Goal: Task Accomplishment & Management: Manage account settings

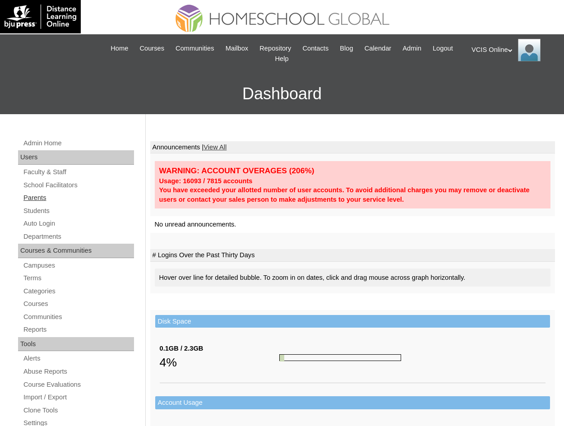
click at [38, 199] on link "Parents" at bounding box center [78, 197] width 111 height 11
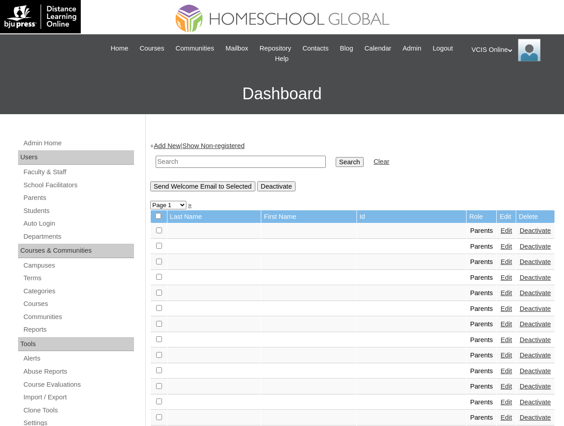
click at [229, 168] on td at bounding box center [240, 161] width 179 height 21
click at [230, 160] on input "text" at bounding box center [241, 162] width 170 height 12
paste input "VCIS003-4C-PA2025"
type input "VCIS003-4C-PA2025"
click at [335, 157] on input "Search" at bounding box center [349, 162] width 28 height 10
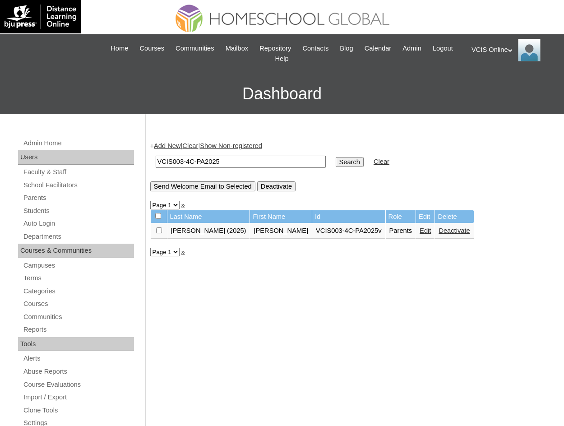
click at [419, 230] on link "Edit" at bounding box center [424, 230] width 11 height 7
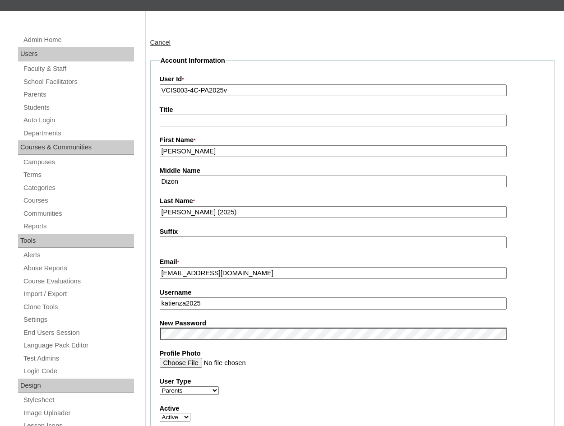
scroll to position [135, 0]
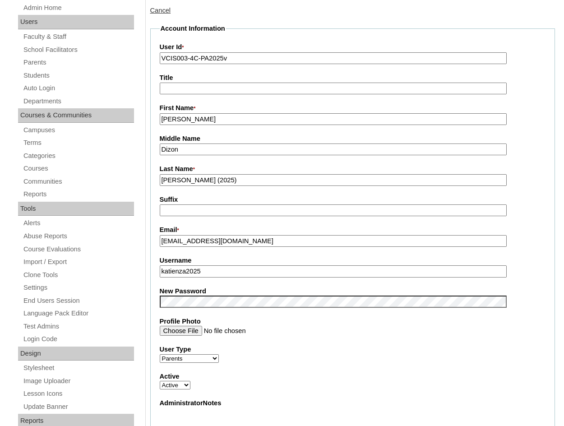
click at [202, 277] on input "katienza2025" at bounding box center [333, 271] width 347 height 12
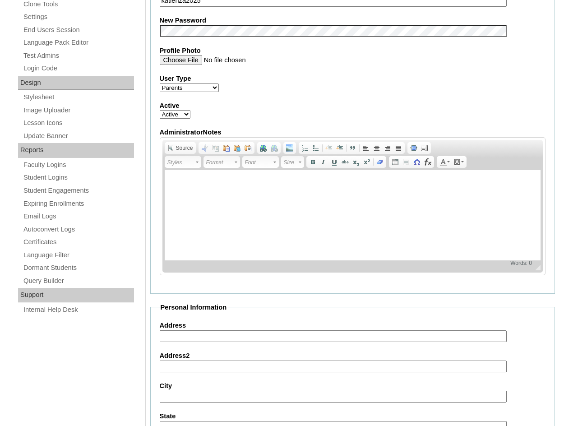
scroll to position [770, 0]
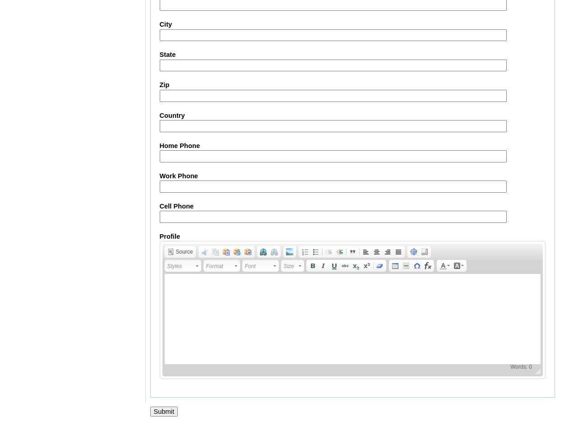
click at [154, 410] on input "Submit" at bounding box center [164, 411] width 28 height 10
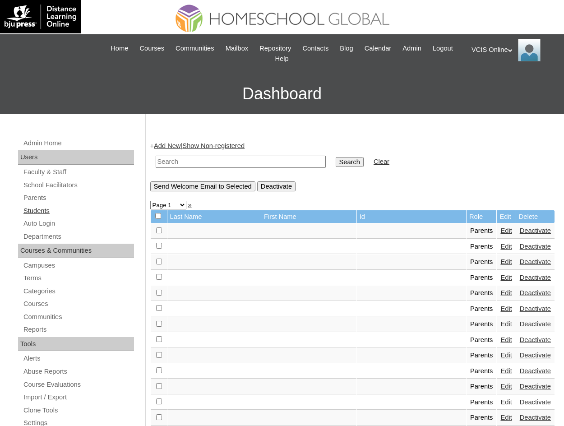
click at [40, 211] on link "Students" at bounding box center [78, 210] width 111 height 11
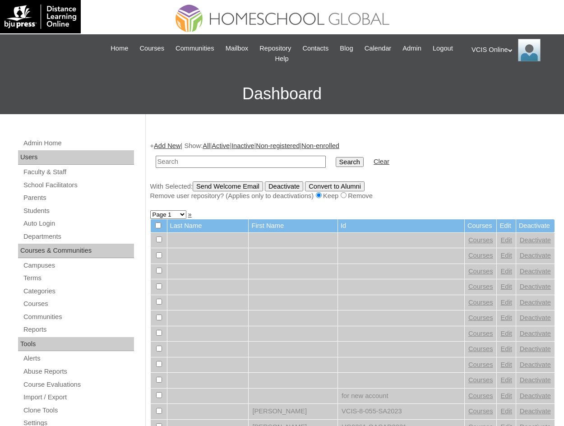
click at [198, 170] on td at bounding box center [240, 161] width 179 height 21
click at [197, 163] on input "text" at bounding box center [241, 162] width 170 height 12
paste input "VCIS004-4C-SA2025"
type input "VCIS004-4C-SA2025"
click at [335, 157] on input "Search" at bounding box center [349, 162] width 28 height 10
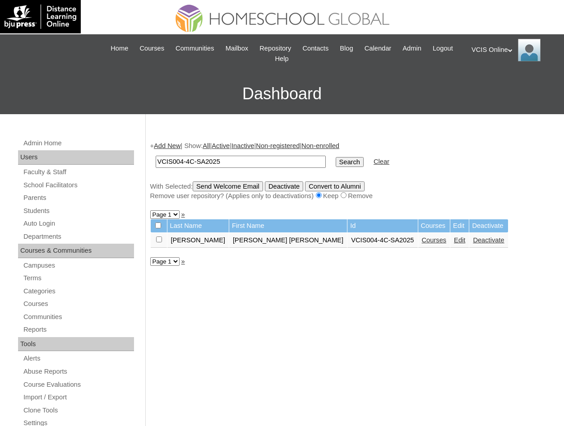
click at [454, 238] on link "Edit" at bounding box center [459, 239] width 11 height 7
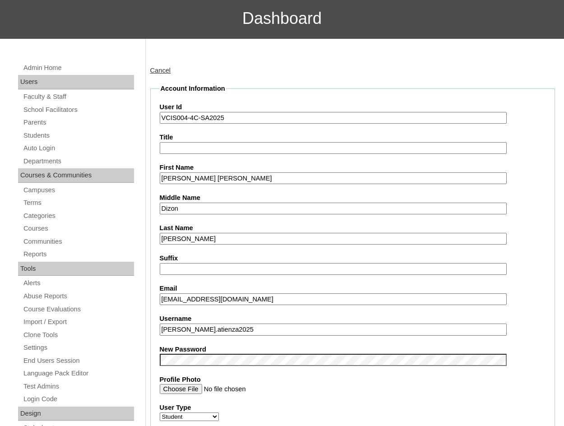
scroll to position [75, 0]
click at [241, 326] on input "[PERSON_NAME].atienza2025" at bounding box center [333, 329] width 347 height 12
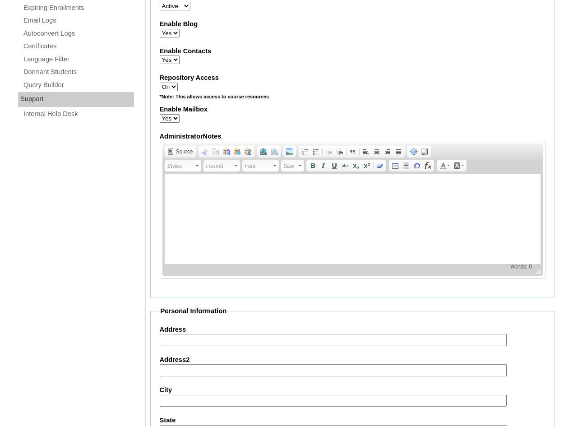
scroll to position [968, 0]
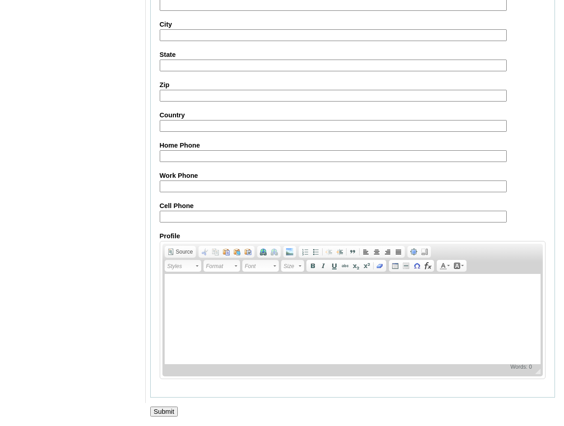
click at [167, 408] on input "Submit" at bounding box center [164, 411] width 28 height 10
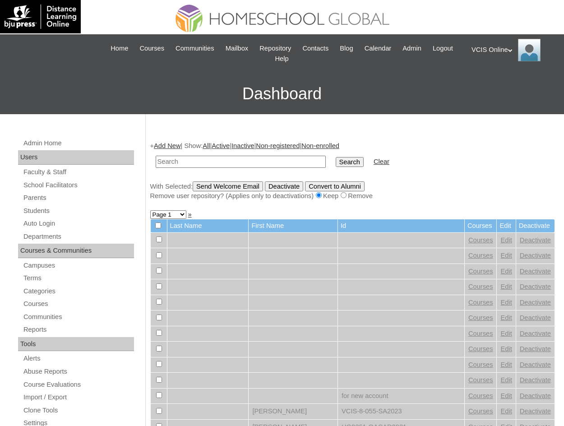
click at [513, 44] on div "VCIS Online My Profile My Settings Logout" at bounding box center [512, 50] width 83 height 23
click at [512, 49] on div "VCIS Online My Profile My Settings Logout" at bounding box center [512, 50] width 83 height 23
click at [501, 46] on div "VCIS Online My Profile My Settings Logout" at bounding box center [512, 50] width 83 height 23
click at [500, 76] on span "My Settings" at bounding box center [493, 73] width 31 height 7
